Goal: Task Accomplishment & Management: Use online tool/utility

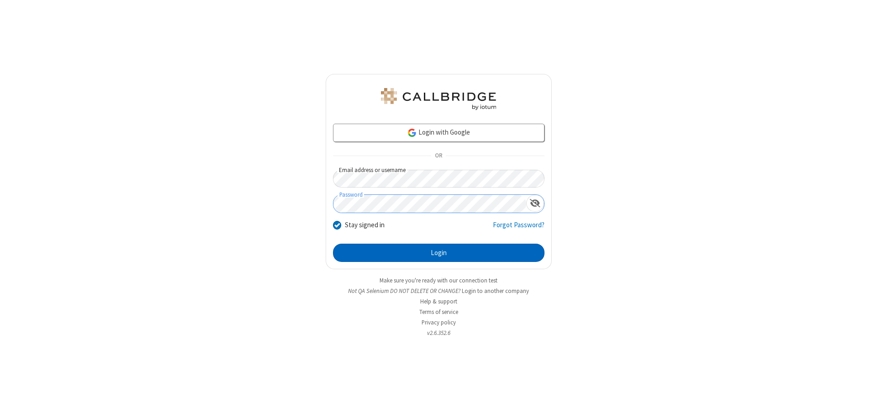
click at [438, 253] on button "Login" at bounding box center [438, 253] width 211 height 18
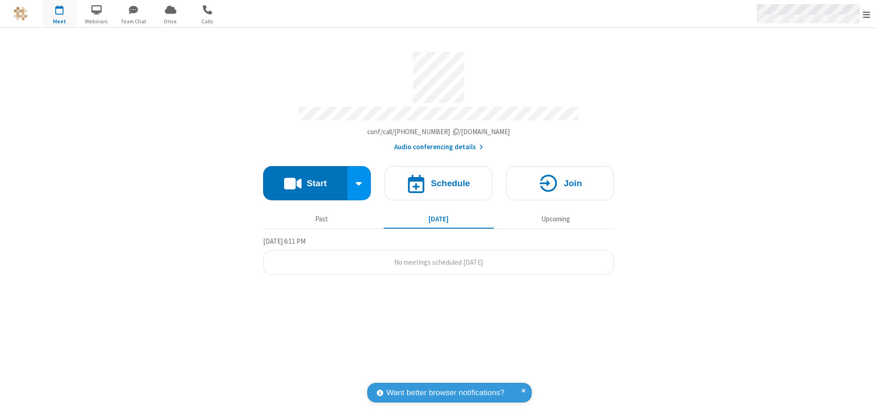
click at [866, 14] on span "Open menu" at bounding box center [866, 14] width 7 height 9
click at [170, 21] on span "Drive" at bounding box center [170, 21] width 34 height 8
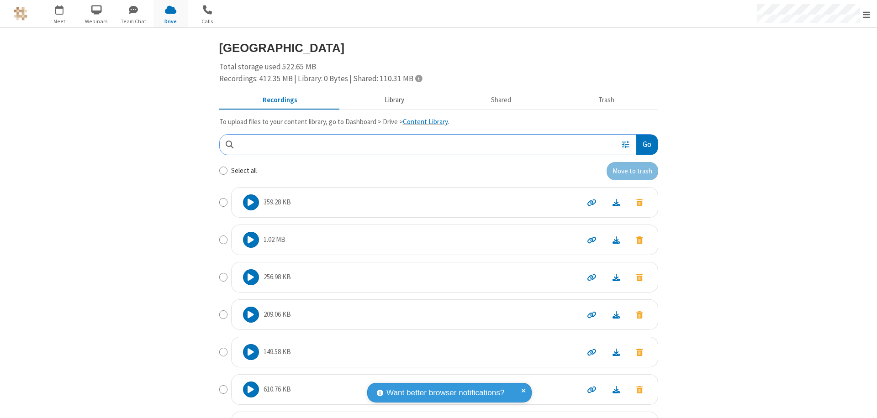
click at [389, 100] on button "Library" at bounding box center [394, 100] width 107 height 17
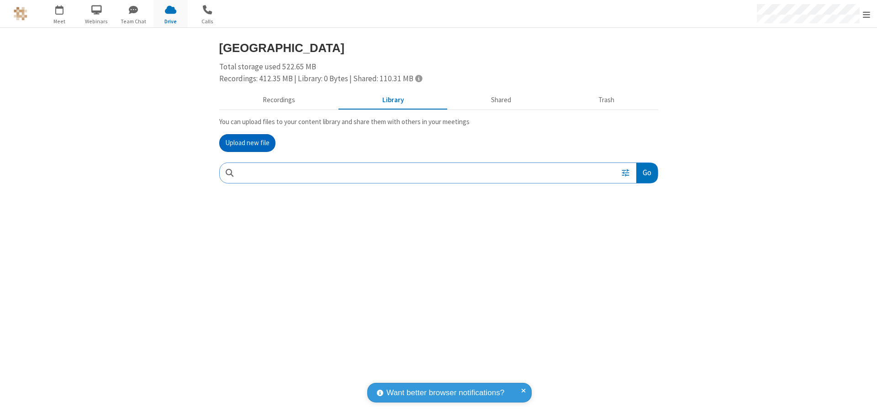
click at [247, 143] on button "Upload new file" at bounding box center [247, 143] width 56 height 18
